Goal: Information Seeking & Learning: Learn about a topic

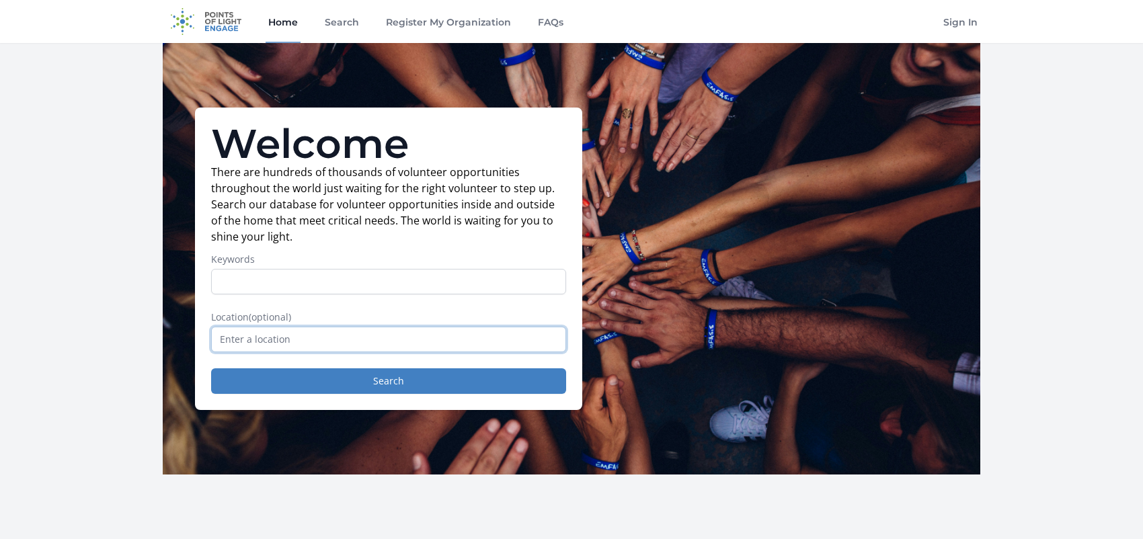
click at [263, 336] on input "text" at bounding box center [388, 340] width 355 height 26
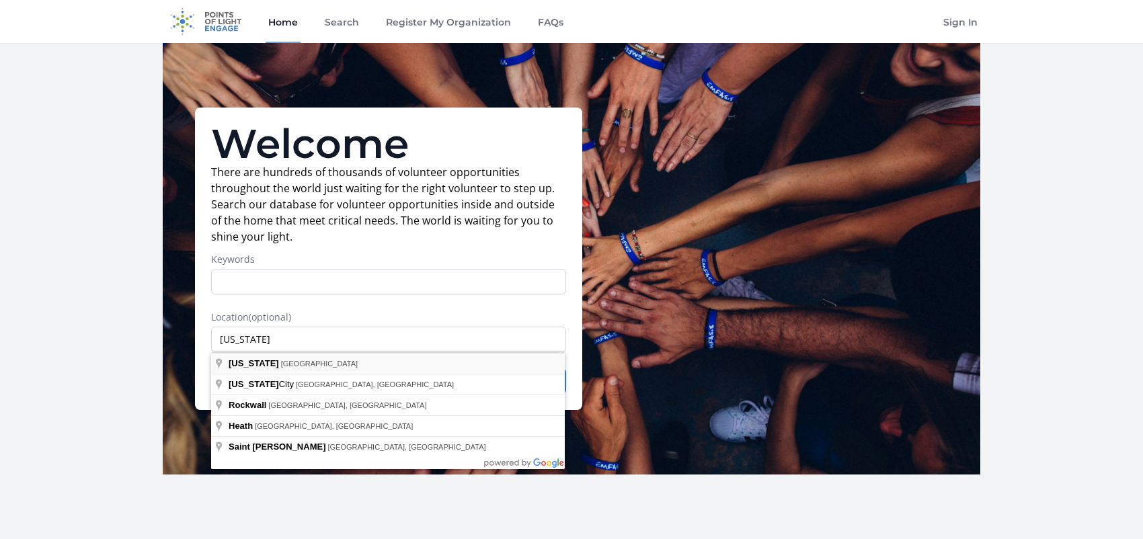
type input "Texas, USA"
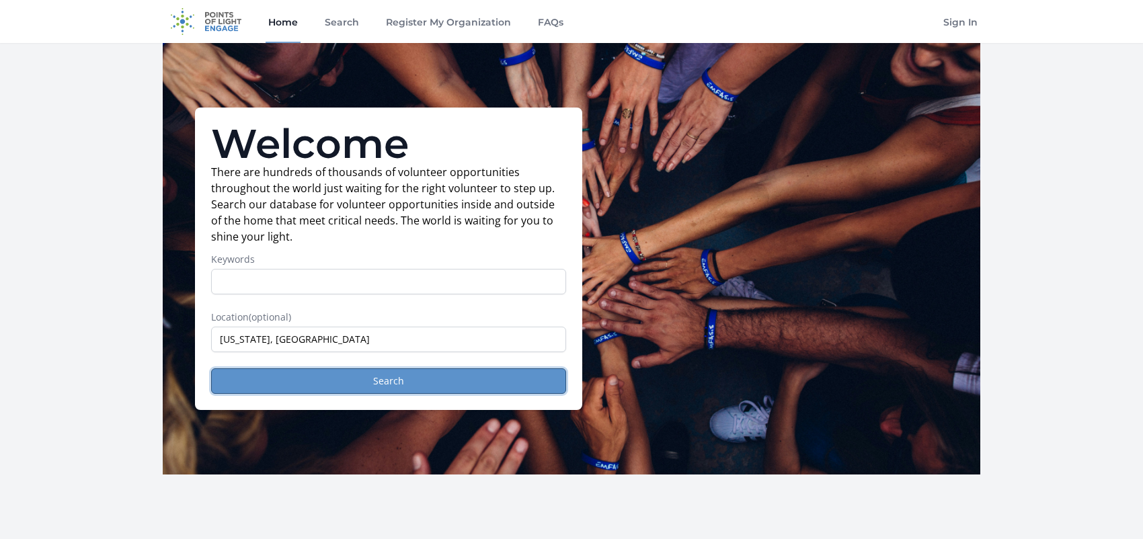
click at [427, 375] on button "Search" at bounding box center [388, 382] width 355 height 26
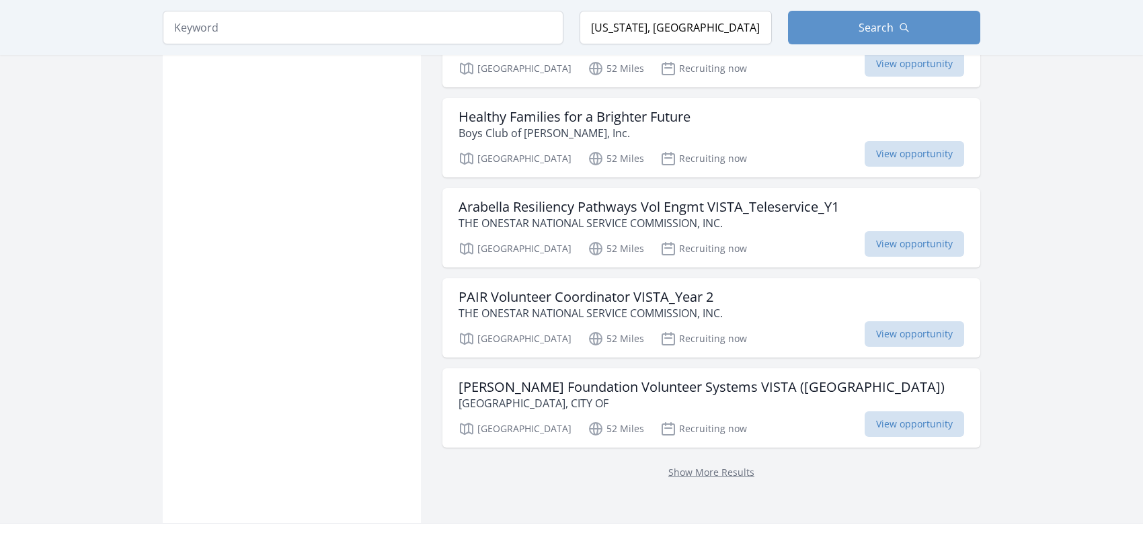
scroll to position [1816, 0]
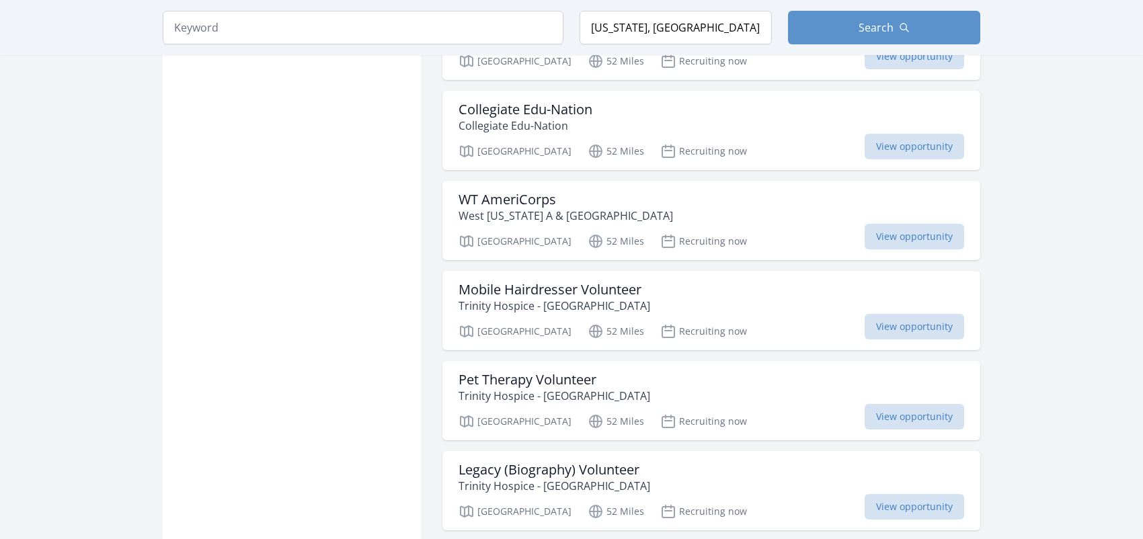
scroll to position [3094, 0]
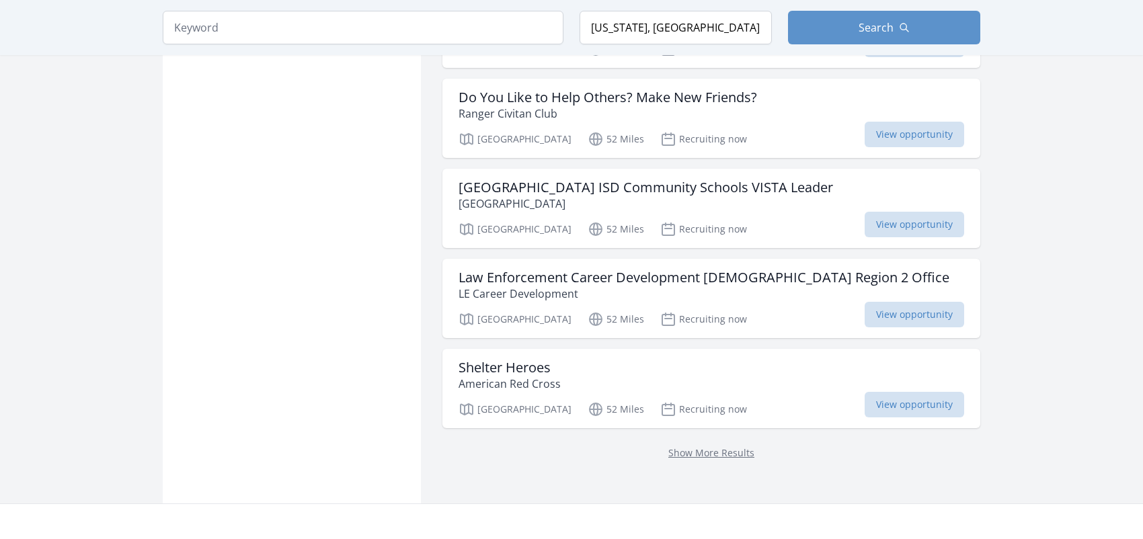
scroll to position [5313, 0]
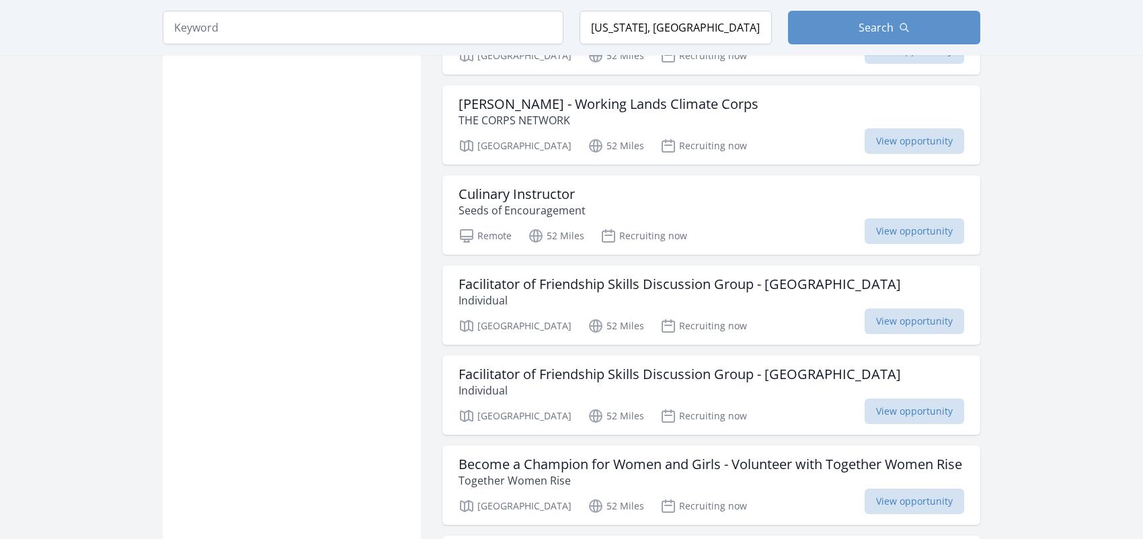
scroll to position [6389, 0]
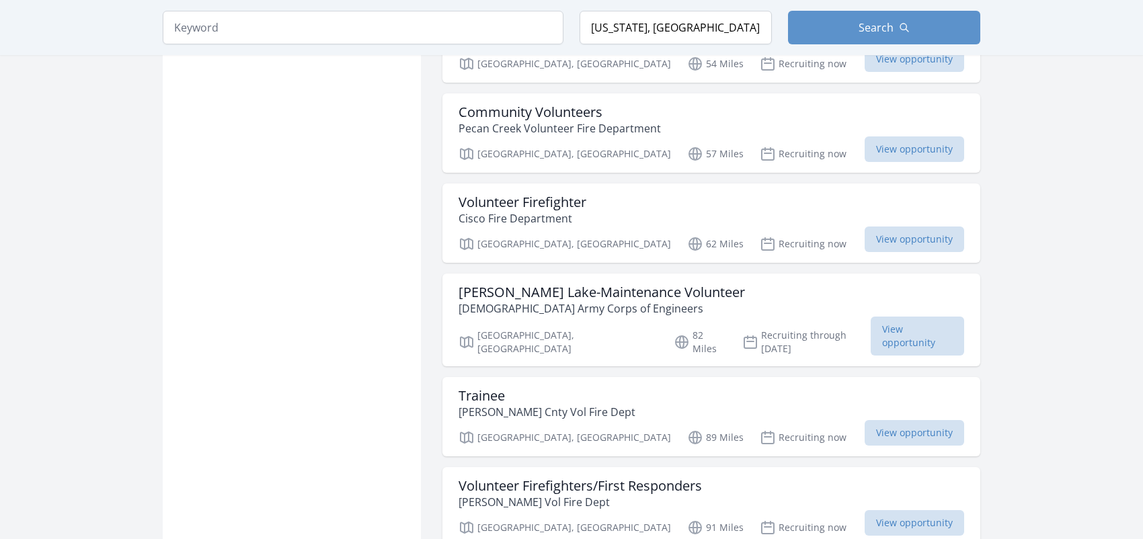
scroll to position [7802, 0]
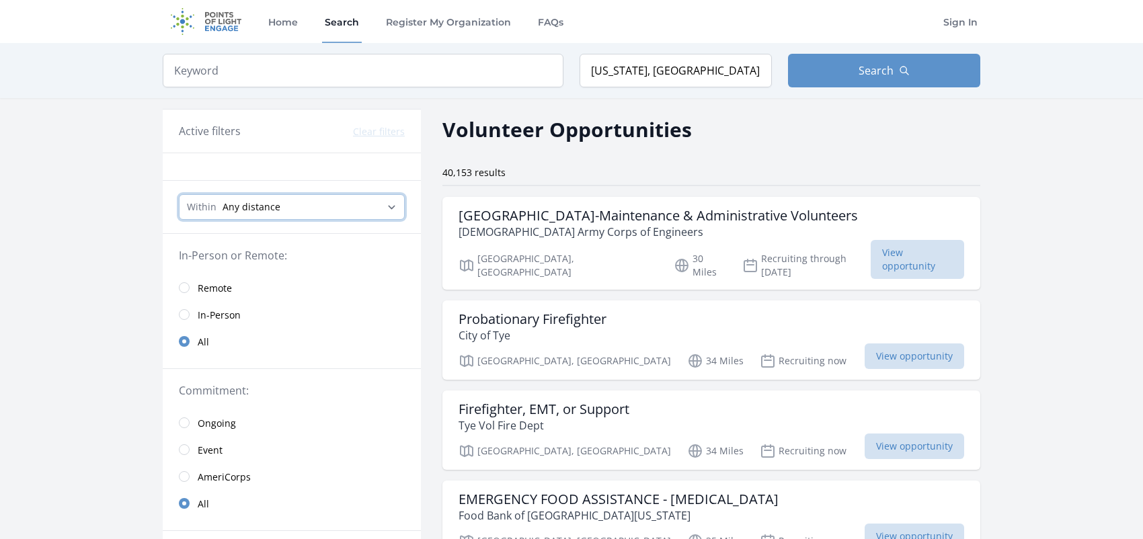
click at [344, 206] on select "Any distance , 5 Miles , 20 Miles , 50 Miles , 100 Miles" at bounding box center [292, 207] width 226 height 26
click at [281, 70] on input "search" at bounding box center [363, 71] width 401 height 34
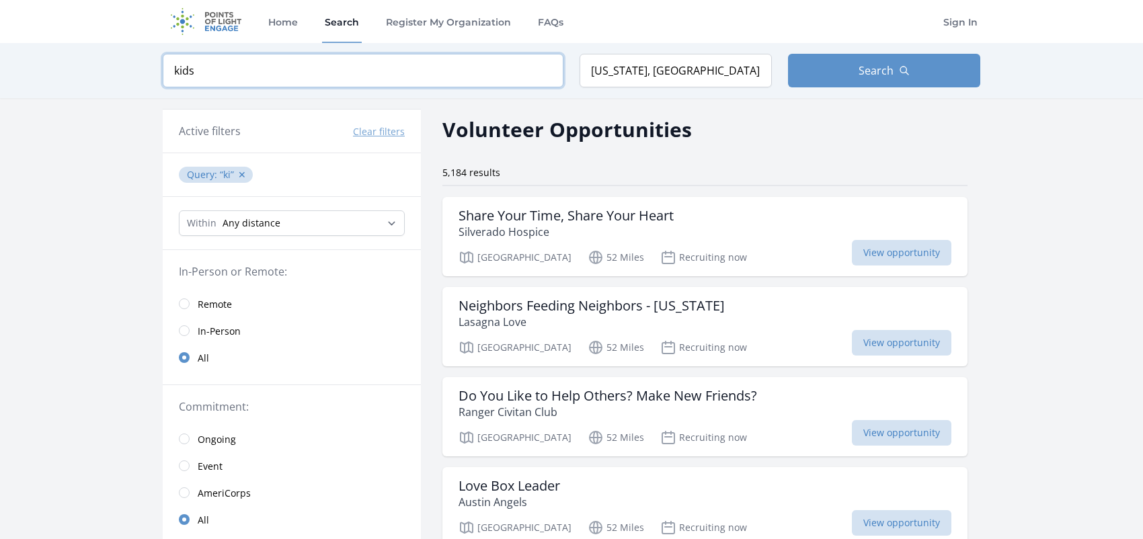
type input "kids"
click button "submit" at bounding box center [0, 0] width 0 height 0
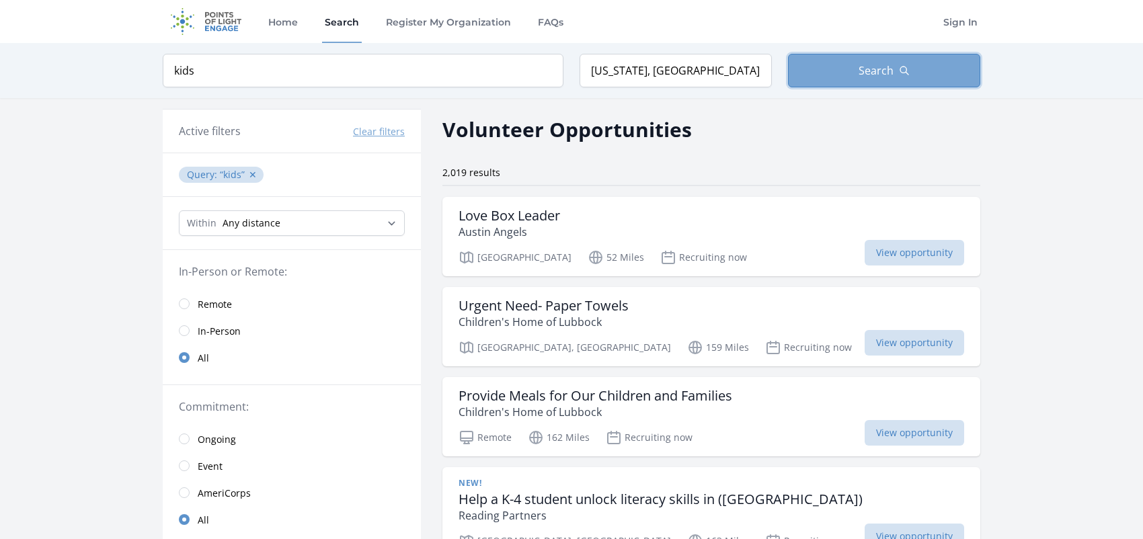
click at [841, 67] on button "Search" at bounding box center [884, 71] width 192 height 34
click at [542, 220] on h3 "Love Box Leader" at bounding box center [510, 216] width 102 height 16
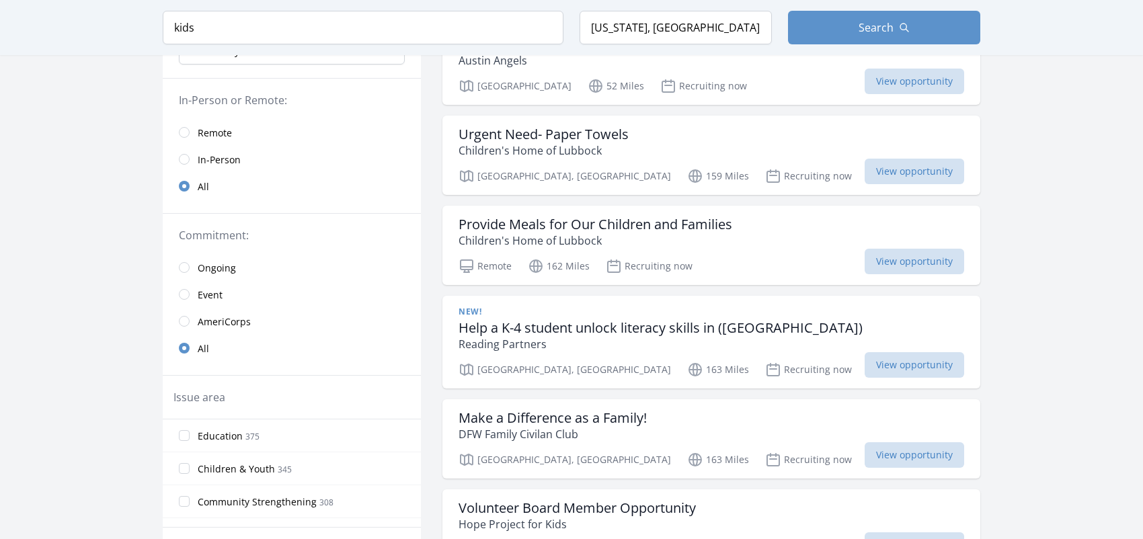
scroll to position [202, 0]
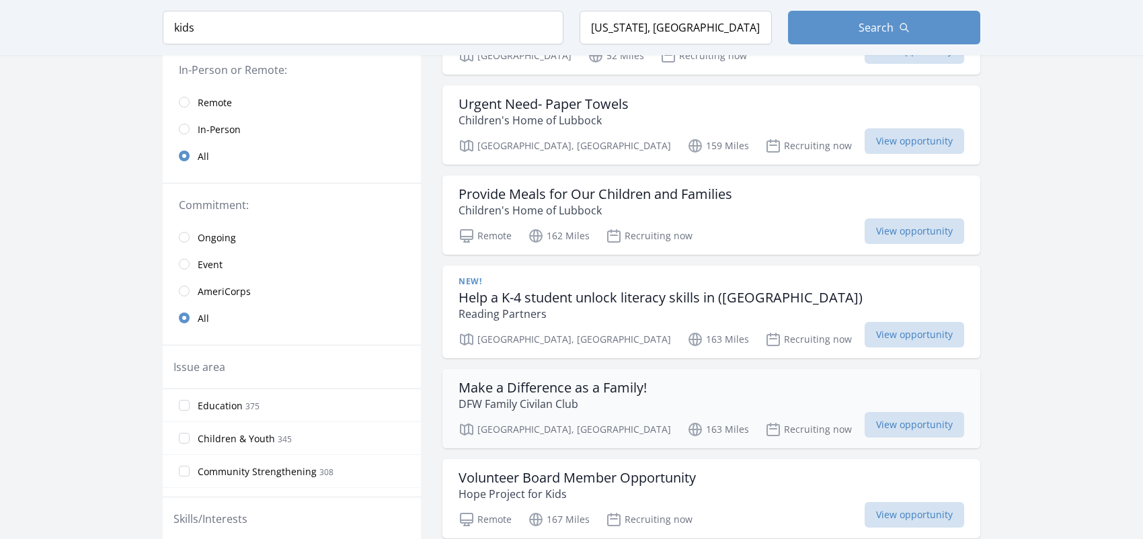
click at [605, 385] on h3 "Make a Difference as a Family!" at bounding box center [553, 388] width 188 height 16
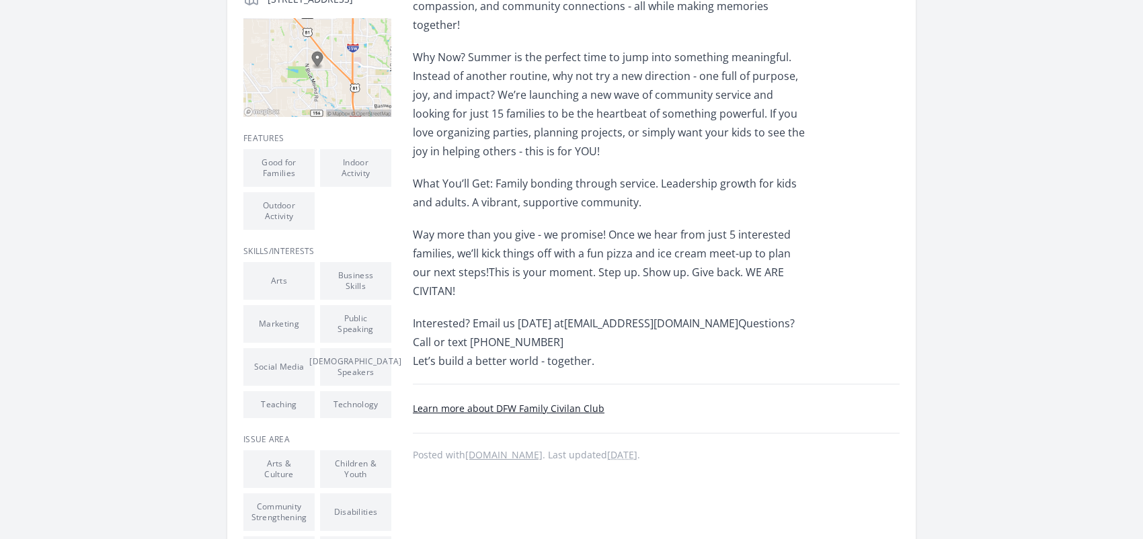
scroll to position [404, 0]
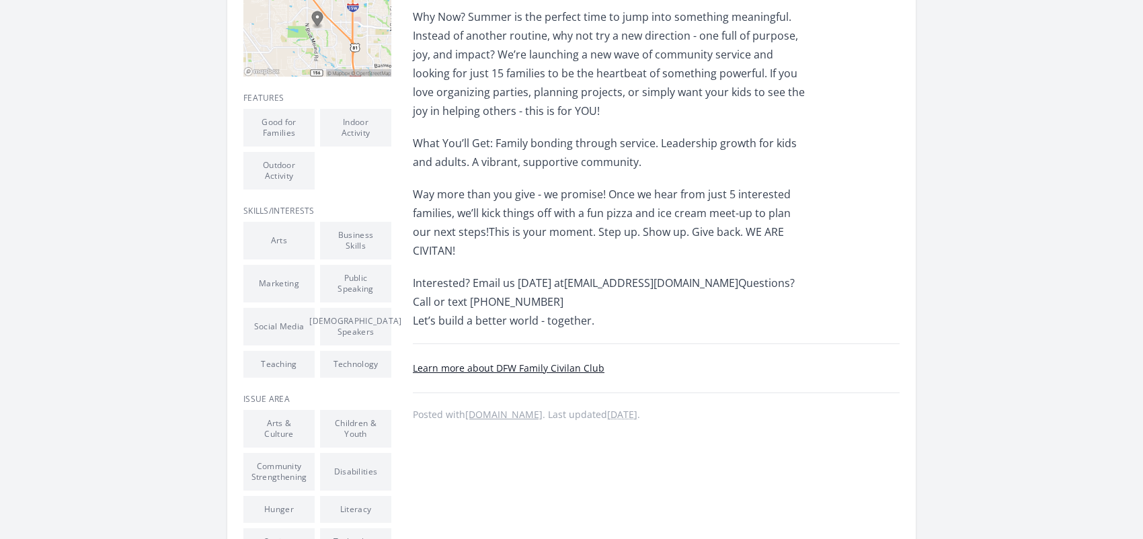
click at [543, 362] on link "Learn more about DFW Family Civilan Club" at bounding box center [509, 368] width 192 height 13
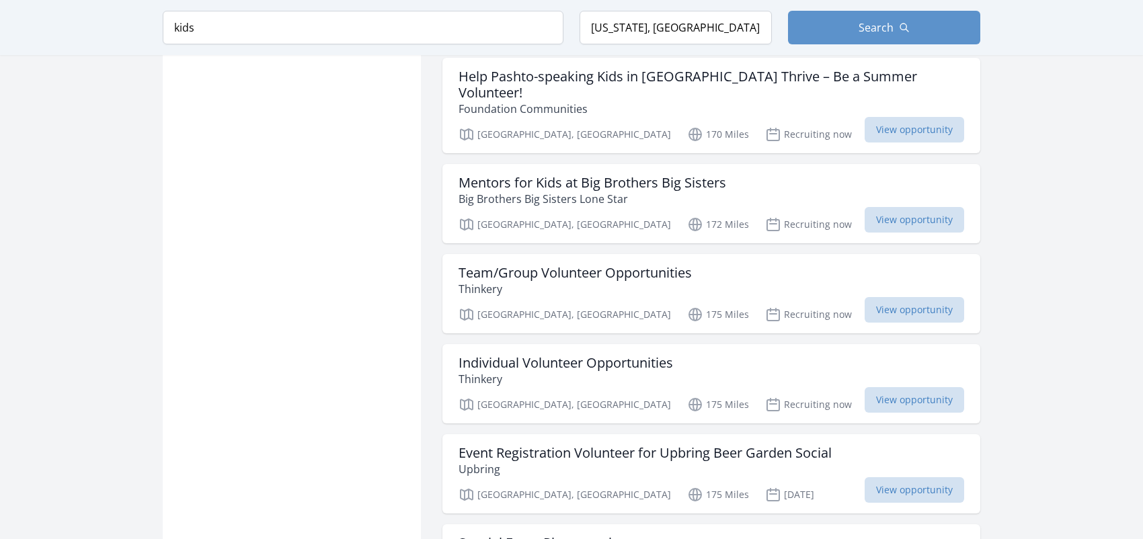
scroll to position [1480, 0]
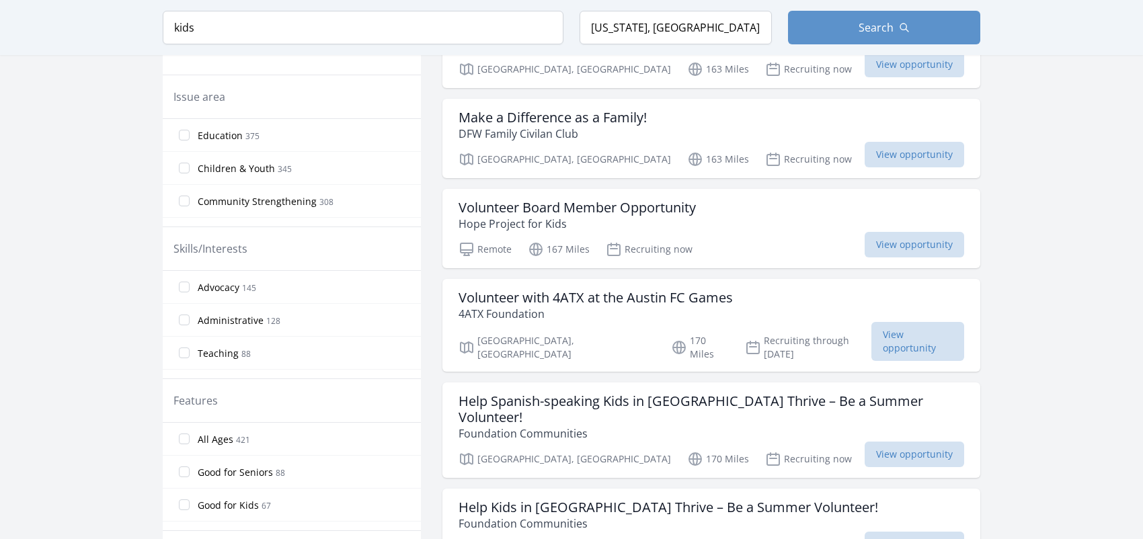
scroll to position [471, 0]
click at [616, 28] on input "Texas, USA" at bounding box center [676, 28] width 192 height 34
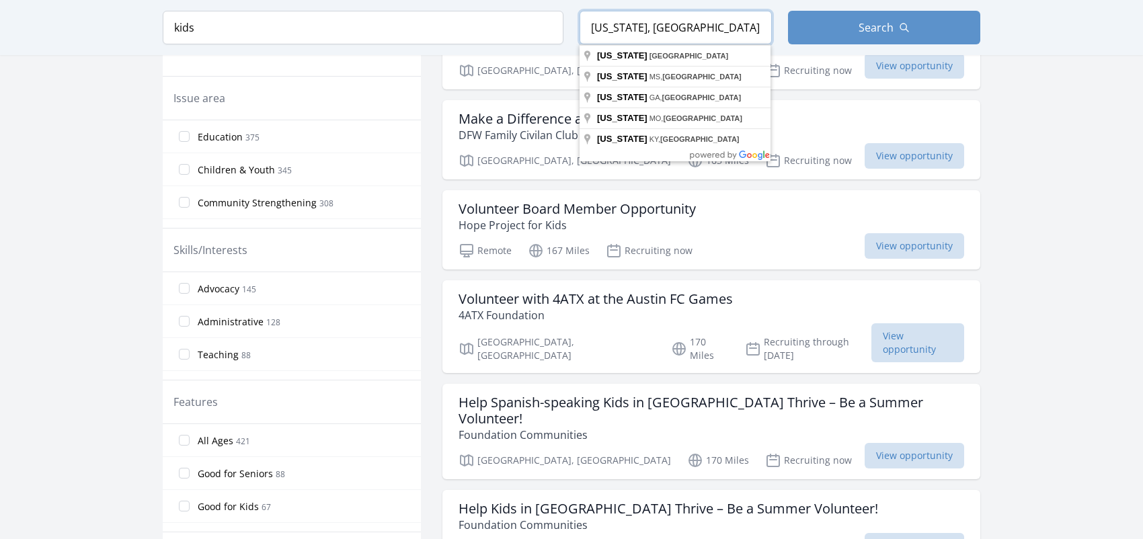
drag, startPoint x: 620, startPoint y: 28, endPoint x: 558, endPoint y: 21, distance: 62.2
click at [560, 21] on form "Keyword kids Location Texas, USA Search" at bounding box center [572, 28] width 818 height 34
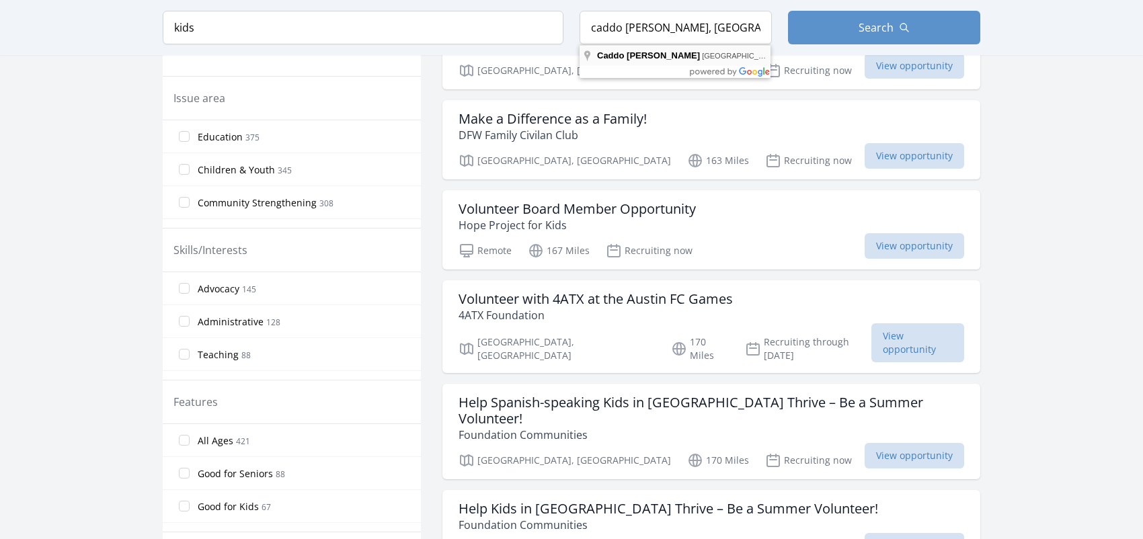
type input "Caddo Mills, TX, USA"
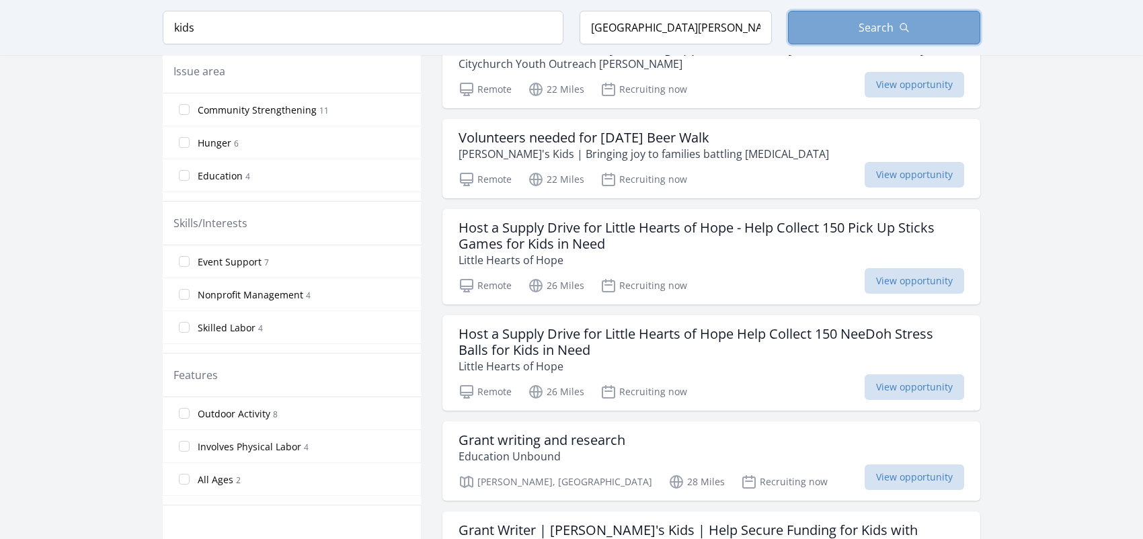
click at [845, 25] on button "Search" at bounding box center [884, 28] width 192 height 34
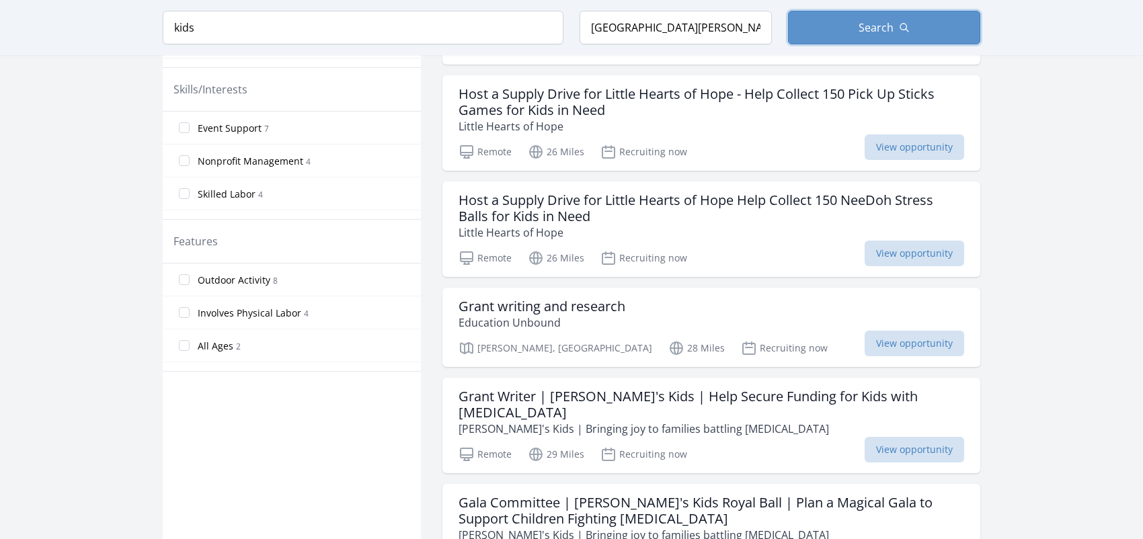
scroll to position [605, 0]
click at [911, 344] on span "View opportunity" at bounding box center [915, 343] width 100 height 26
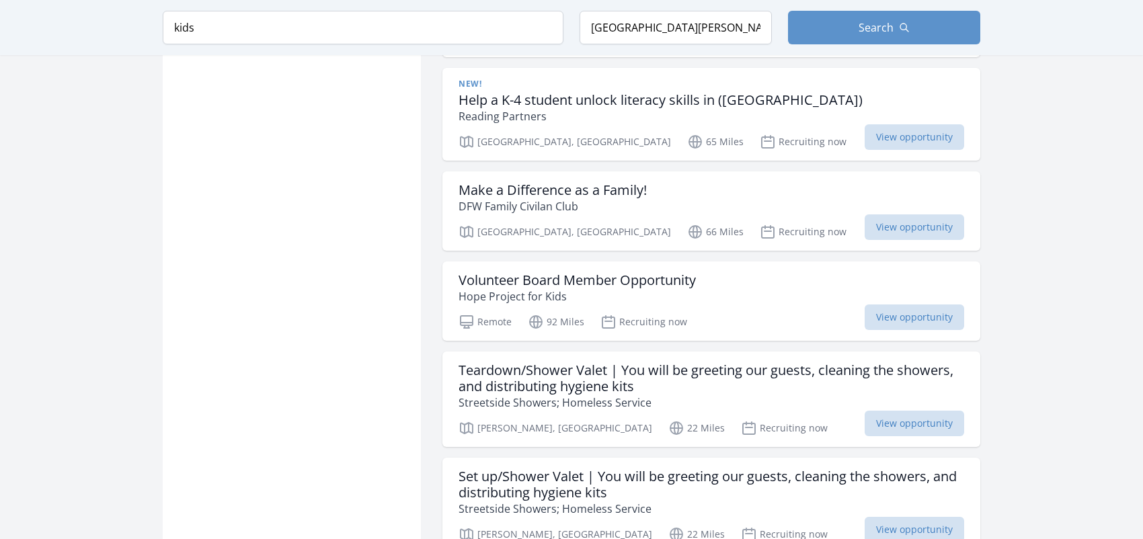
scroll to position [1614, 0]
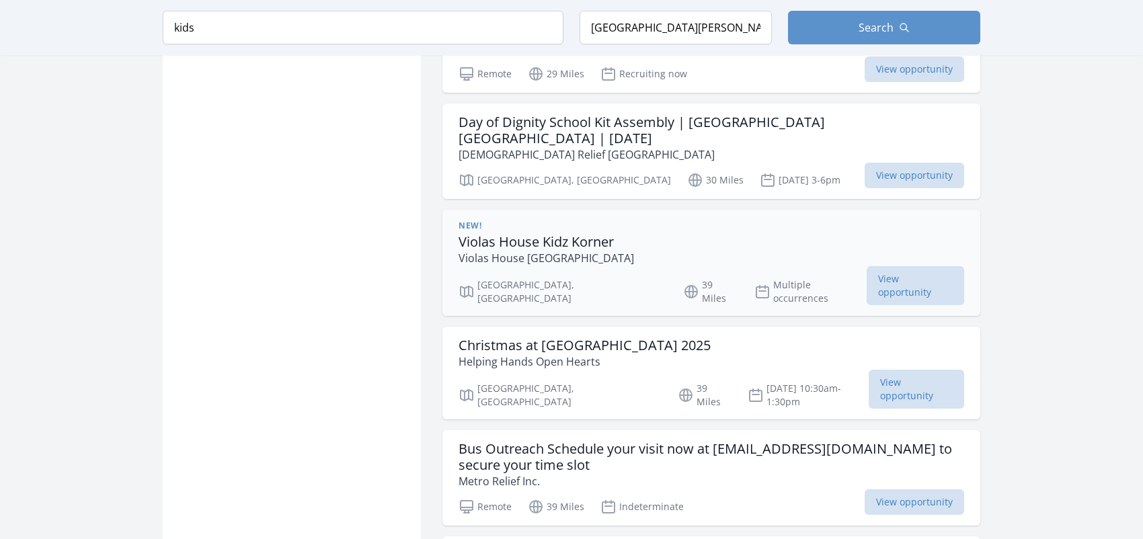
scroll to position [3430, 0]
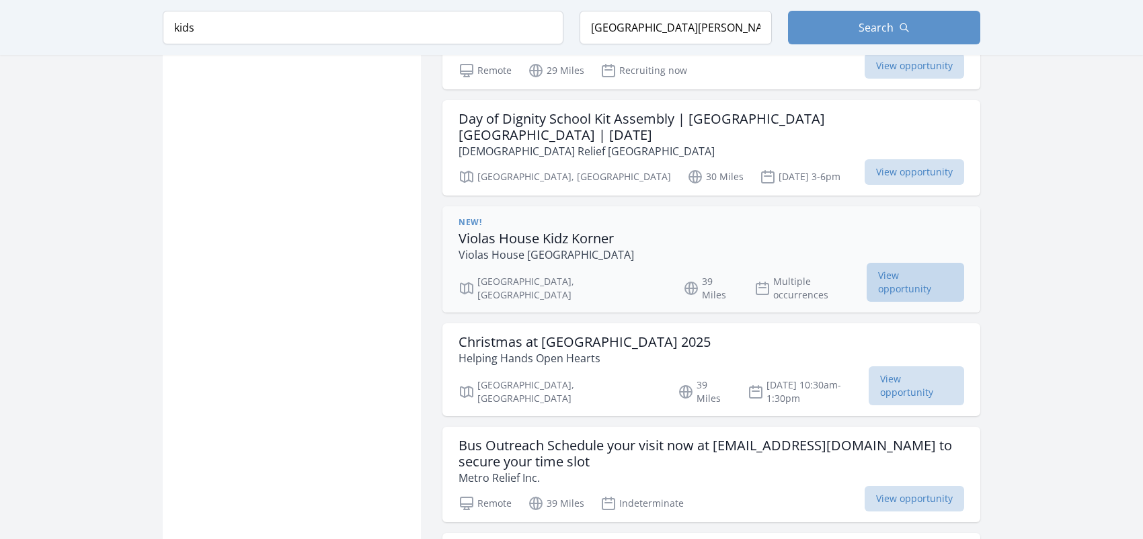
click at [884, 263] on span "View opportunity" at bounding box center [916, 282] width 98 height 39
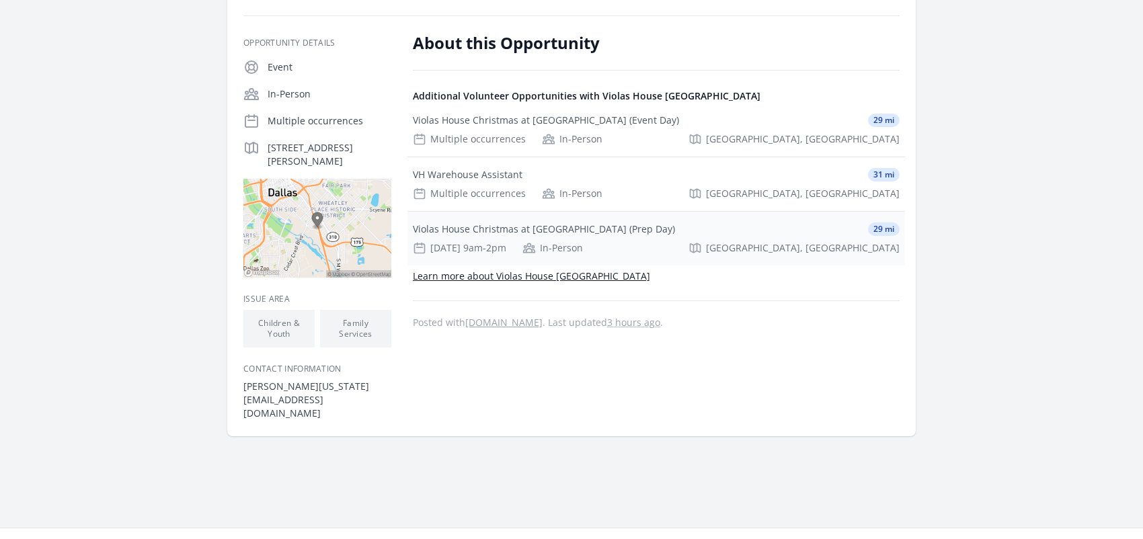
scroll to position [135, 0]
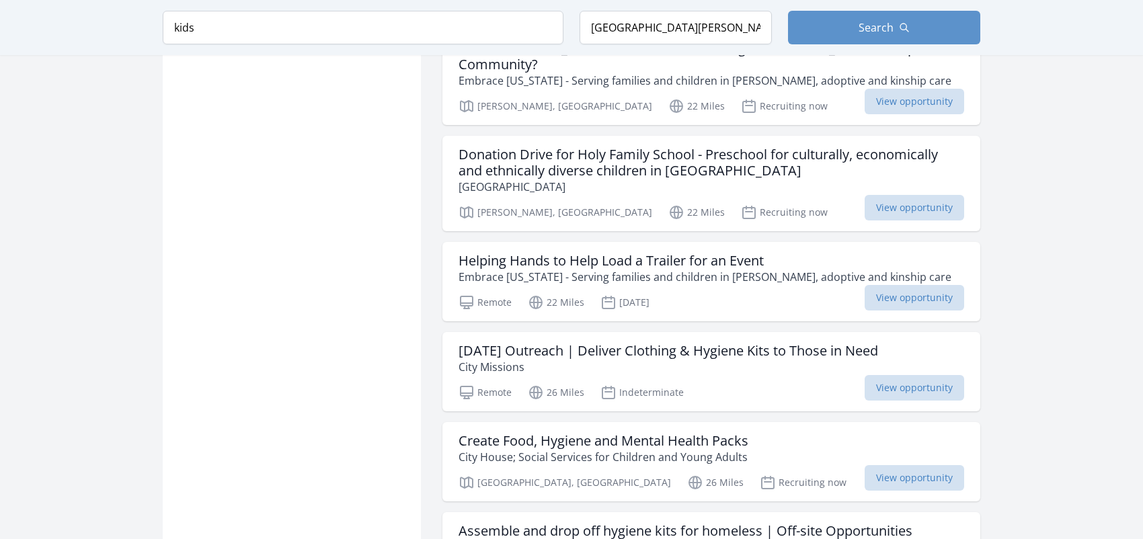
scroll to position [2892, 0]
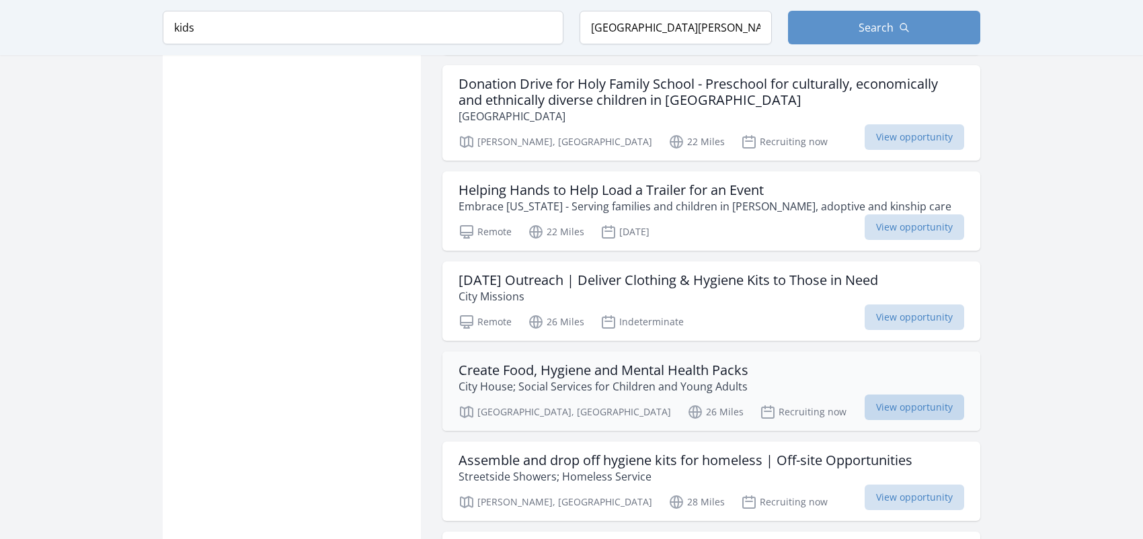
click at [932, 395] on span "View opportunity" at bounding box center [915, 408] width 100 height 26
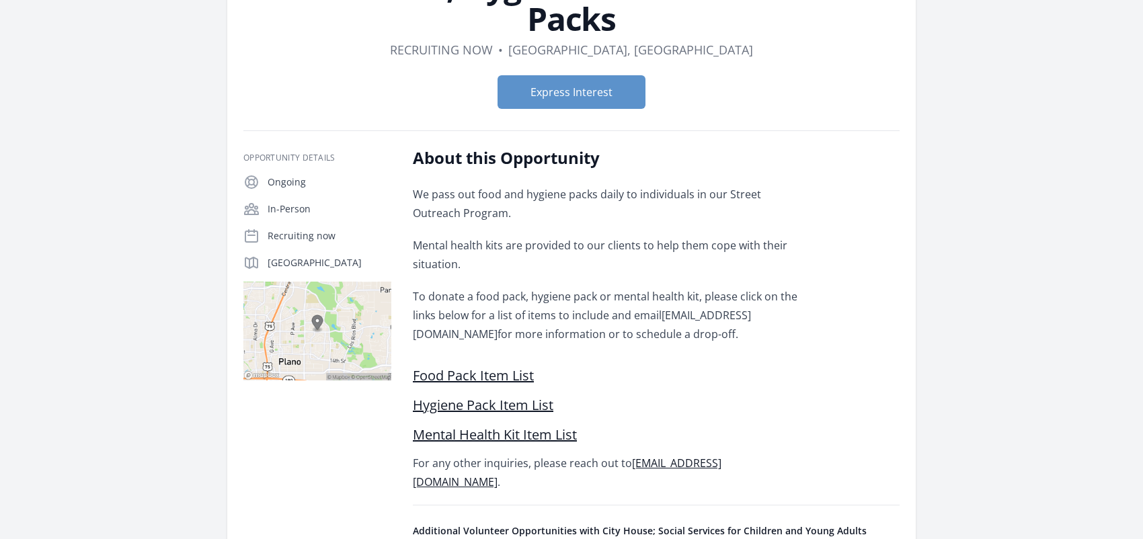
scroll to position [135, 0]
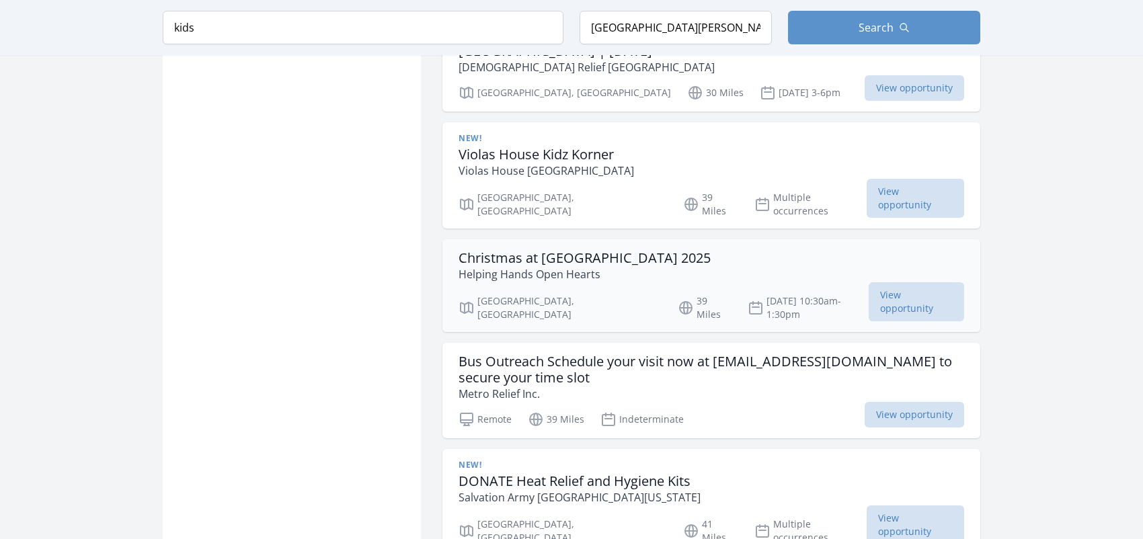
scroll to position [3828, 0]
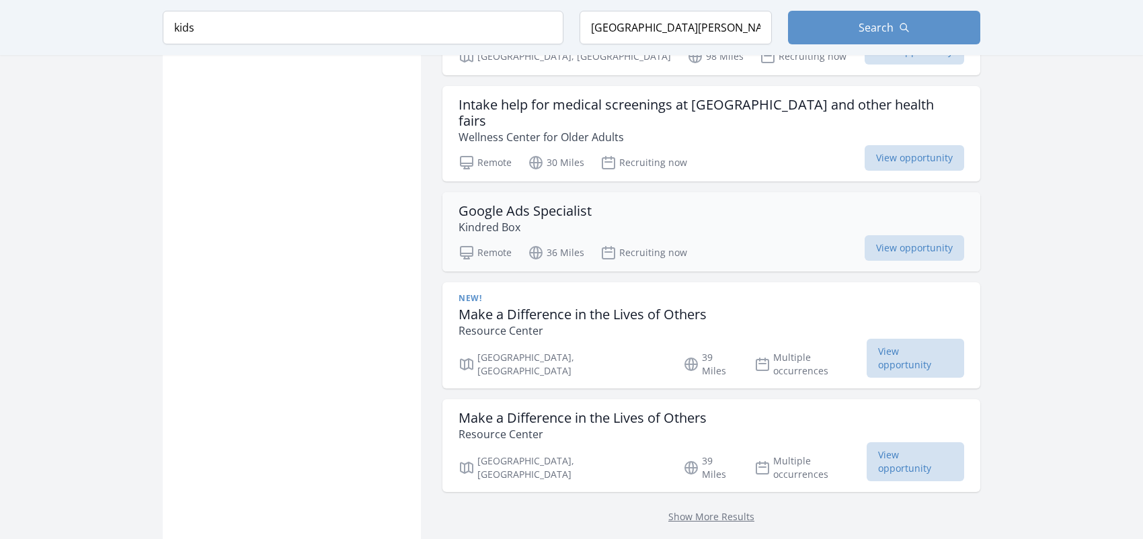
scroll to position [4665, 0]
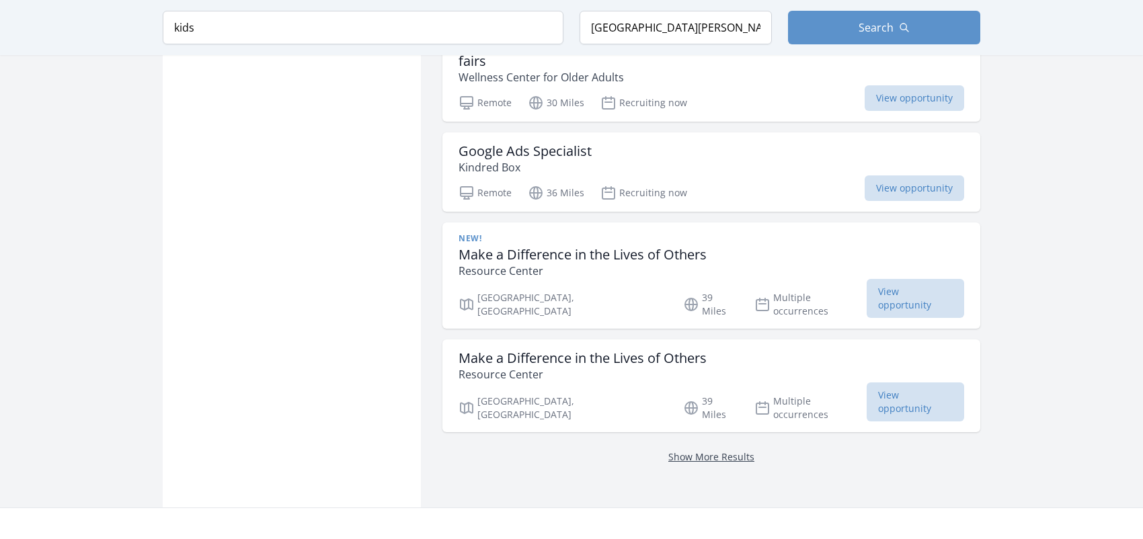
click at [718, 451] on link "Show More Results" at bounding box center [712, 457] width 86 height 13
click at [738, 451] on link "Show More Results" at bounding box center [712, 457] width 86 height 13
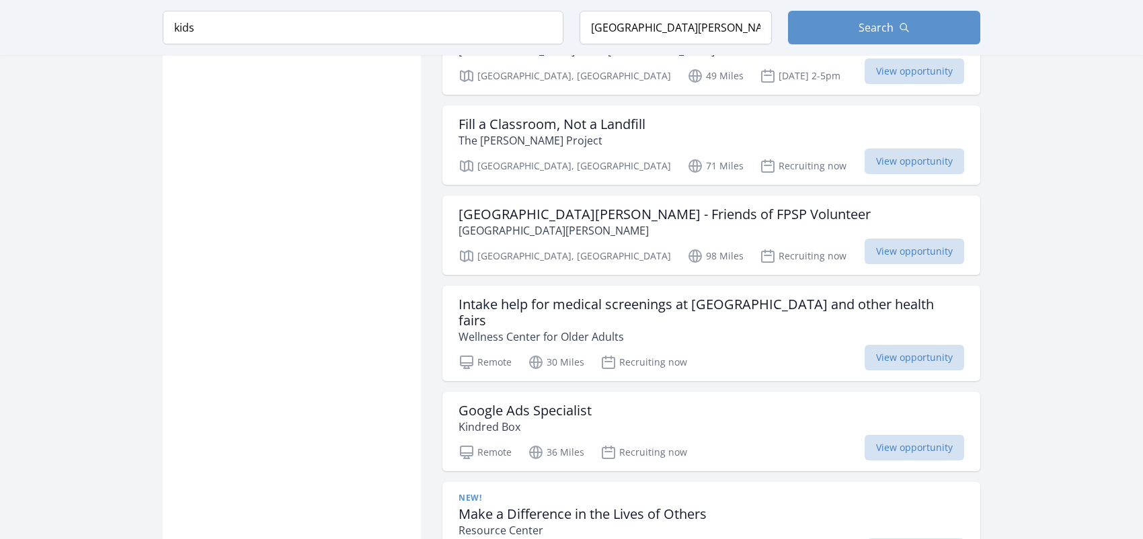
scroll to position [4665, 0]
